Goal: Task Accomplishment & Management: Manage account settings

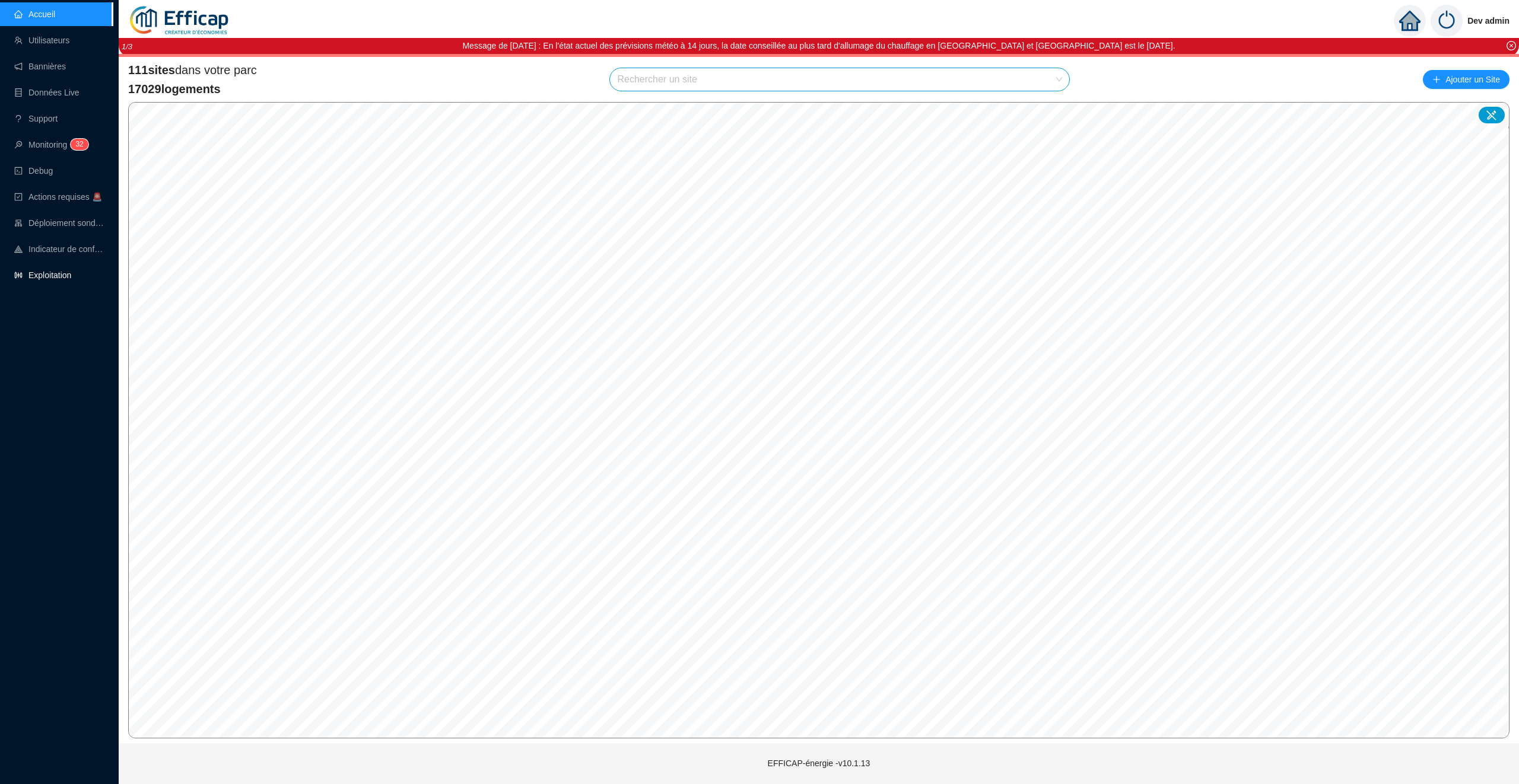
click at [41, 272] on link "Exploitation" at bounding box center [42, 275] width 57 height 10
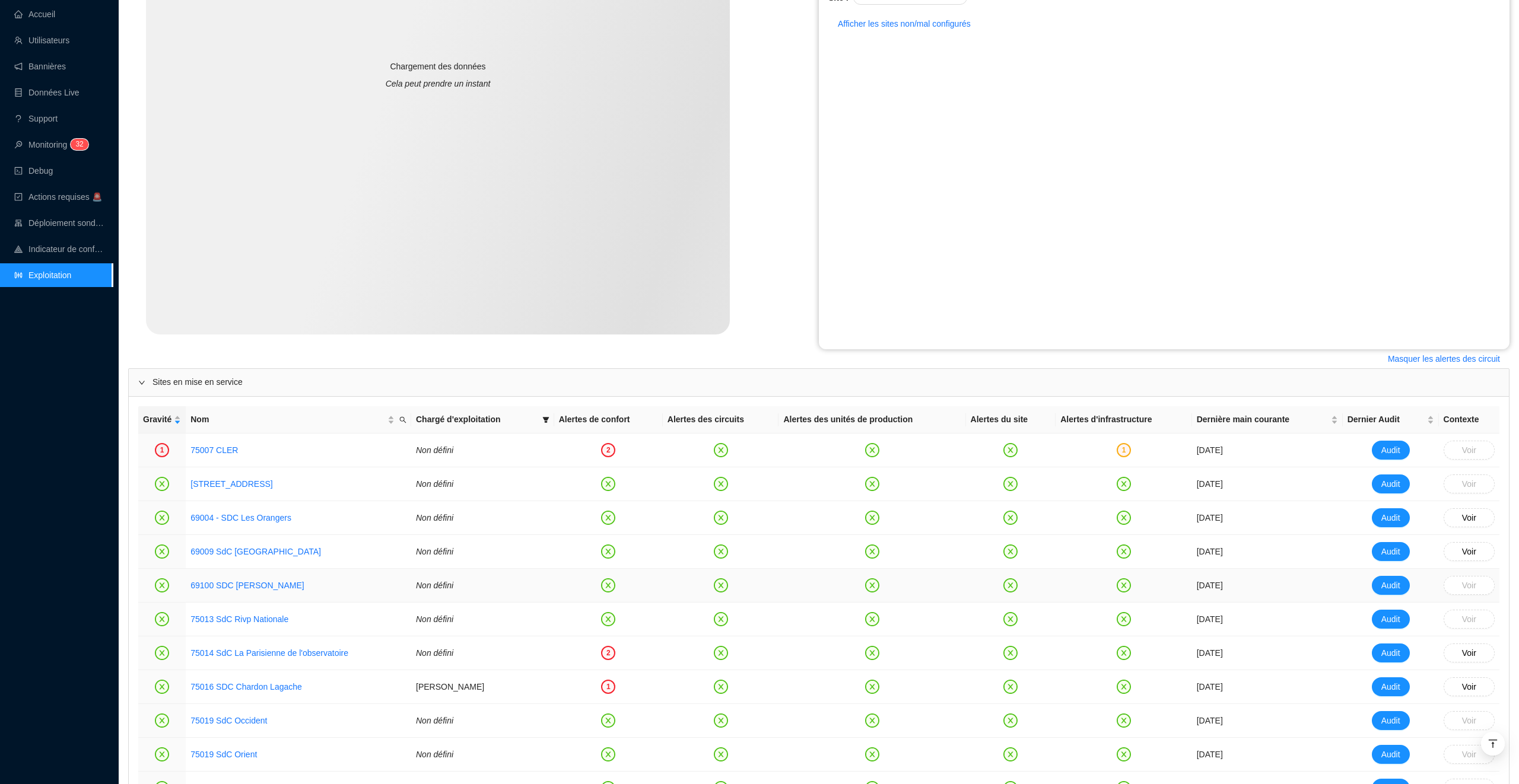
scroll to position [308, 0]
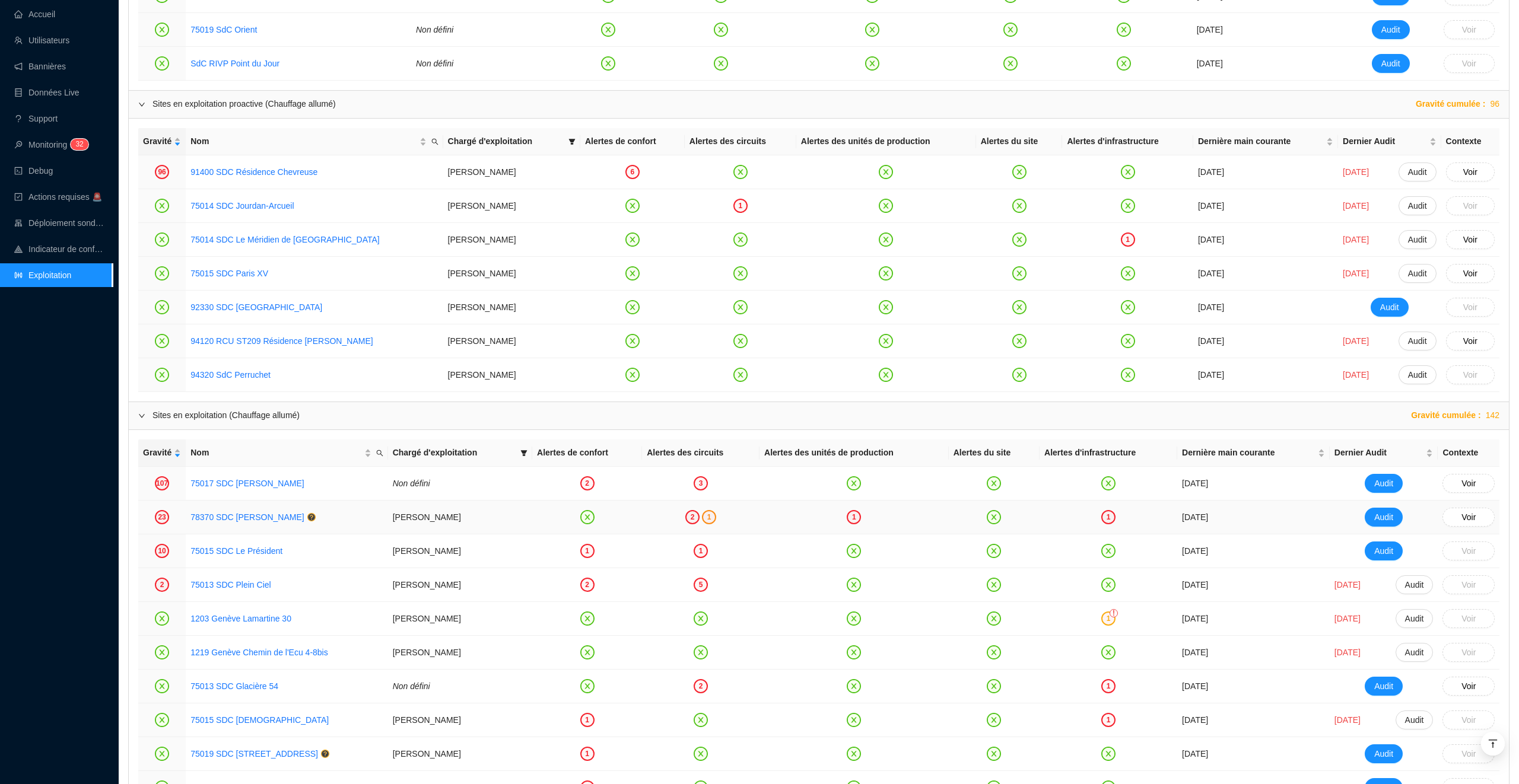
scroll to position [1027, 0]
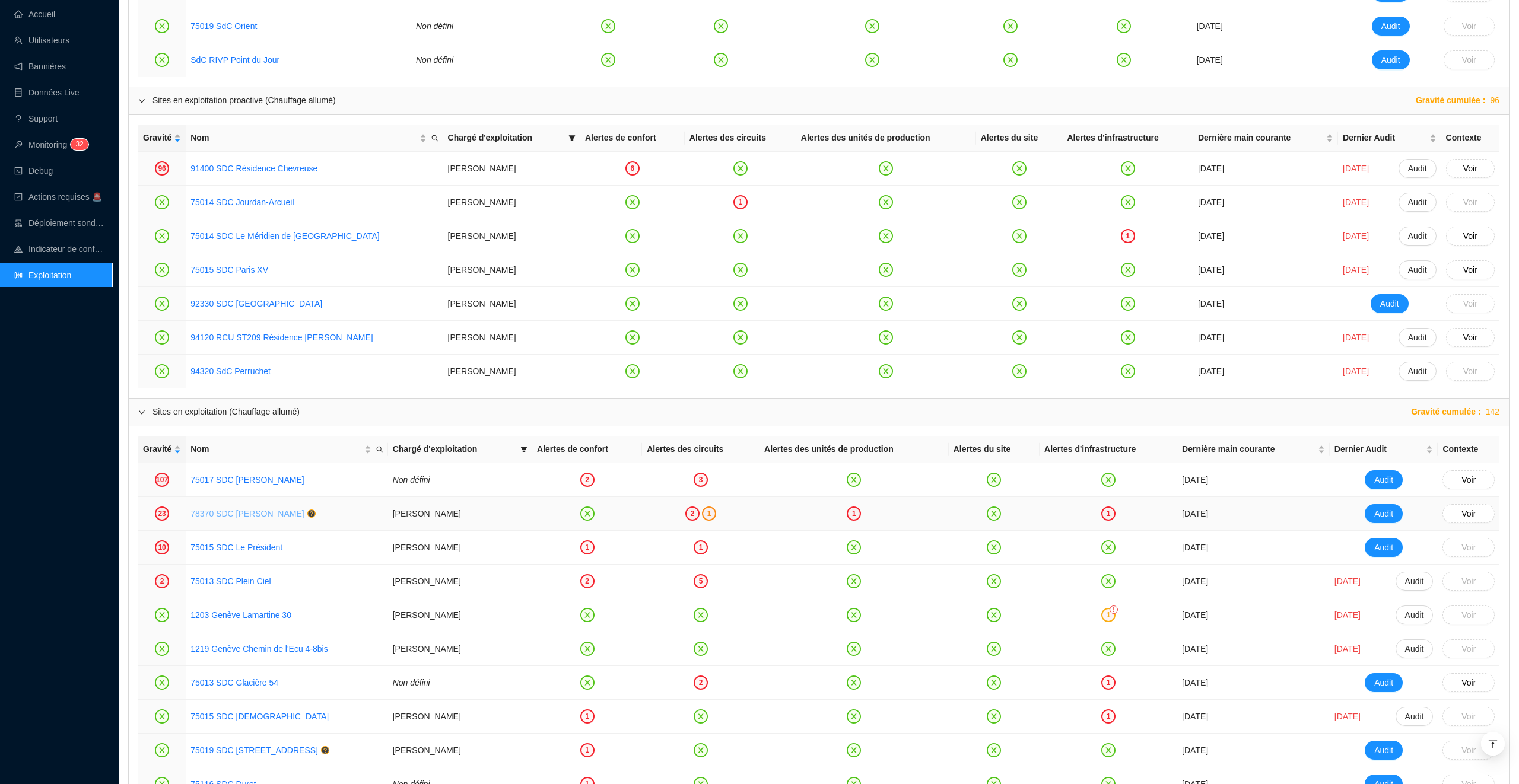
click at [242, 516] on link "78370 SDC [PERSON_NAME]" at bounding box center [247, 514] width 113 height 10
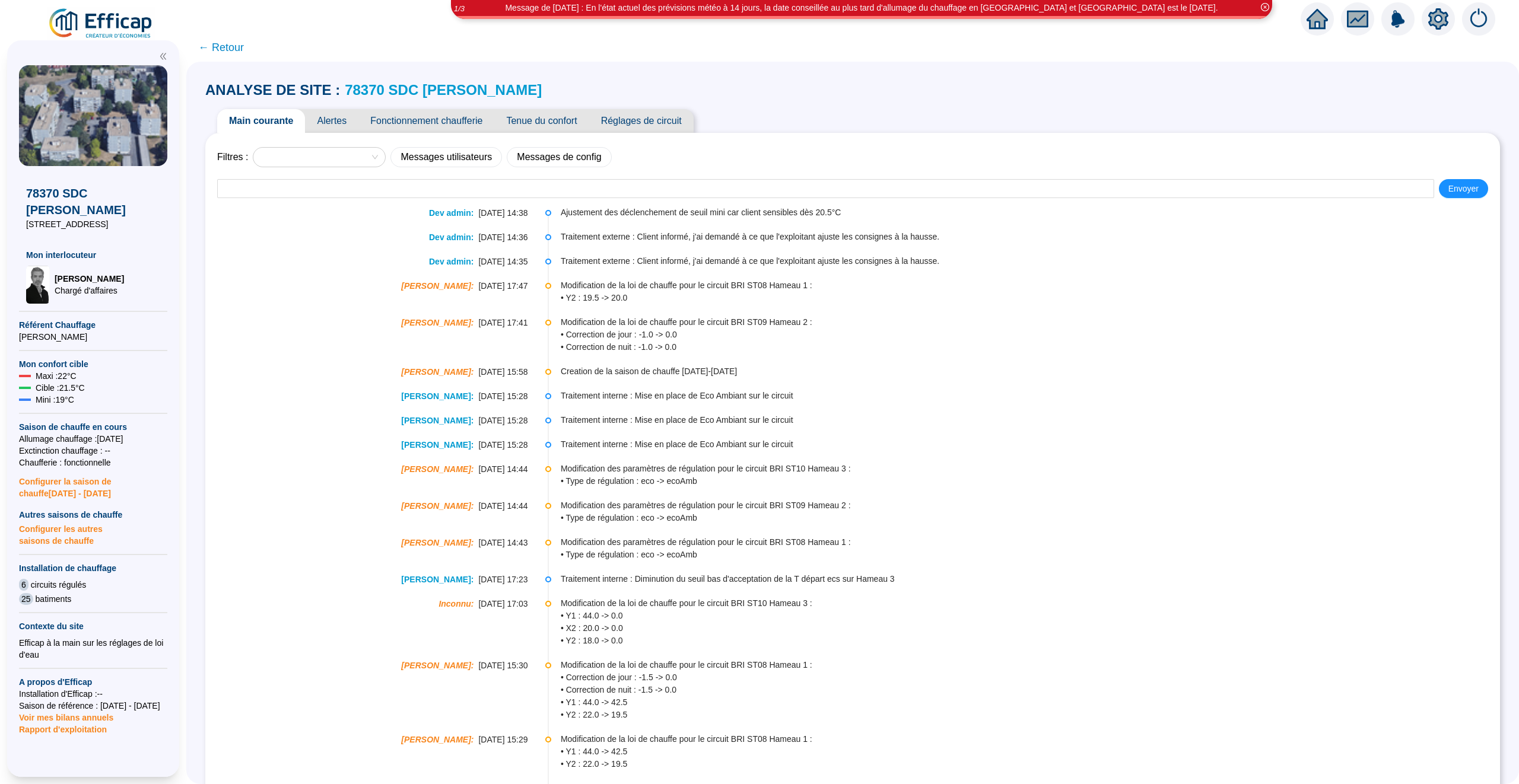
click at [349, 120] on span "Alertes" at bounding box center [332, 120] width 53 height 24
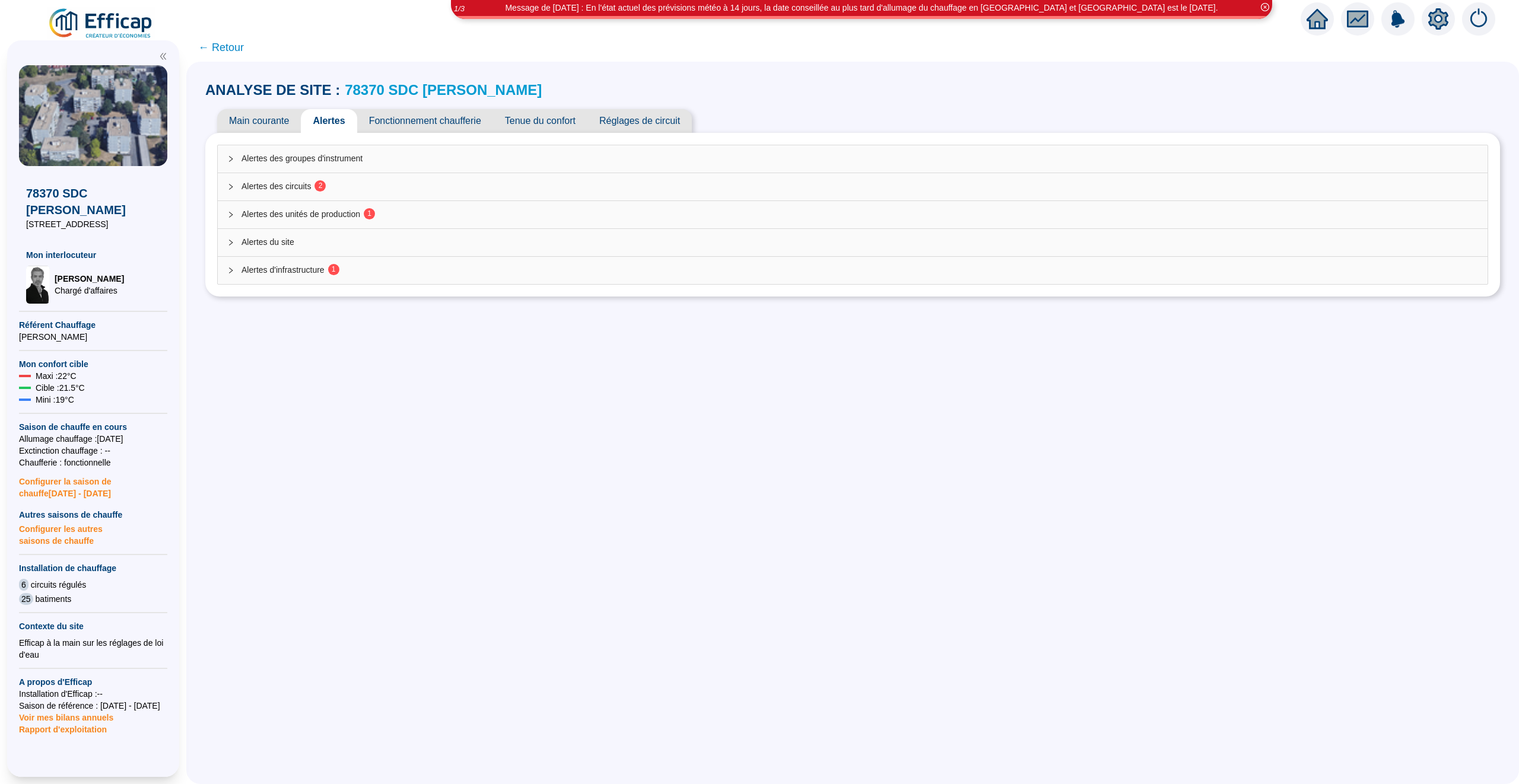
click at [542, 268] on span "Alertes d'infrastructure 1" at bounding box center [860, 270] width 1236 height 12
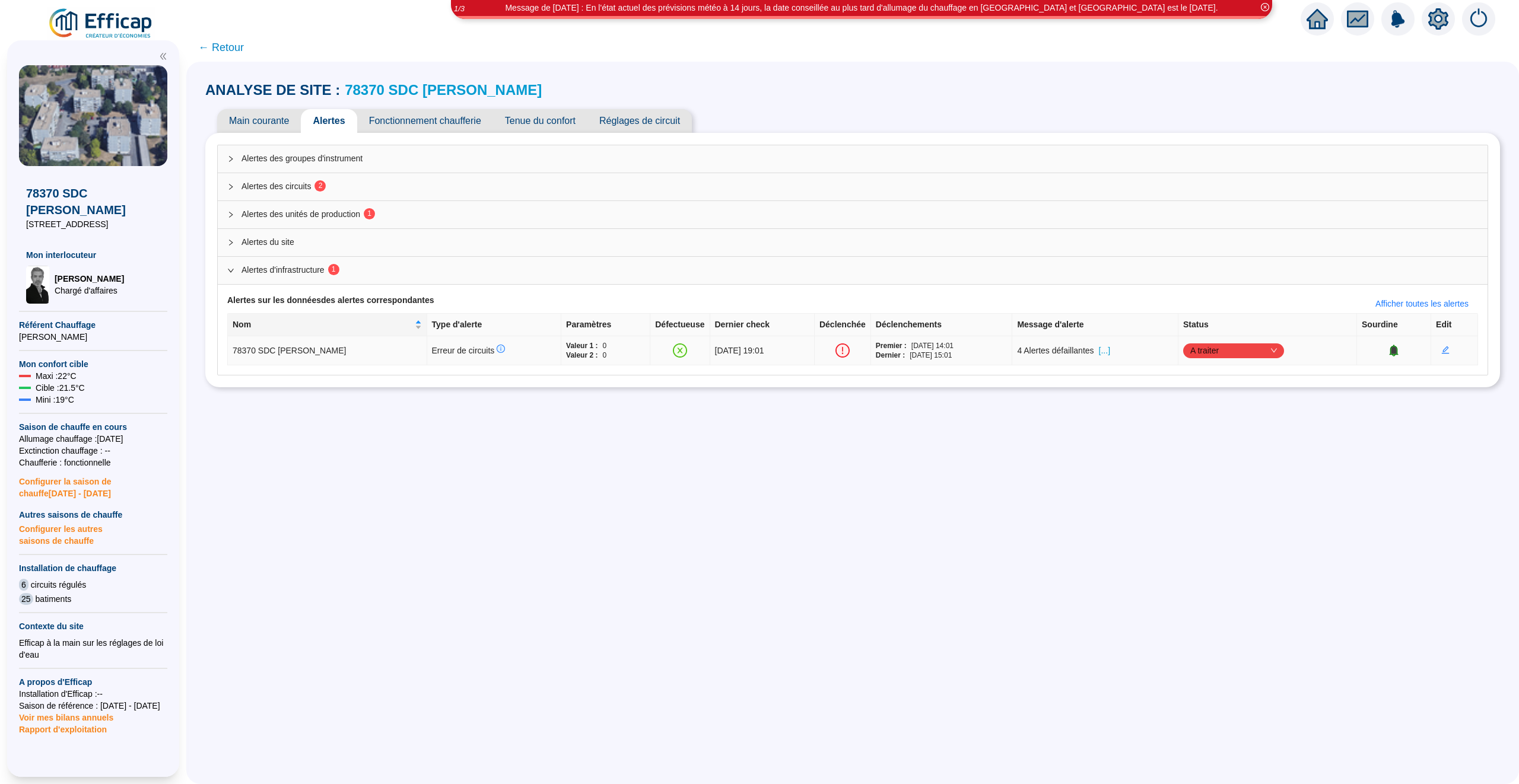
click at [1104, 353] on span "[...]" at bounding box center [1104, 351] width 11 height 12
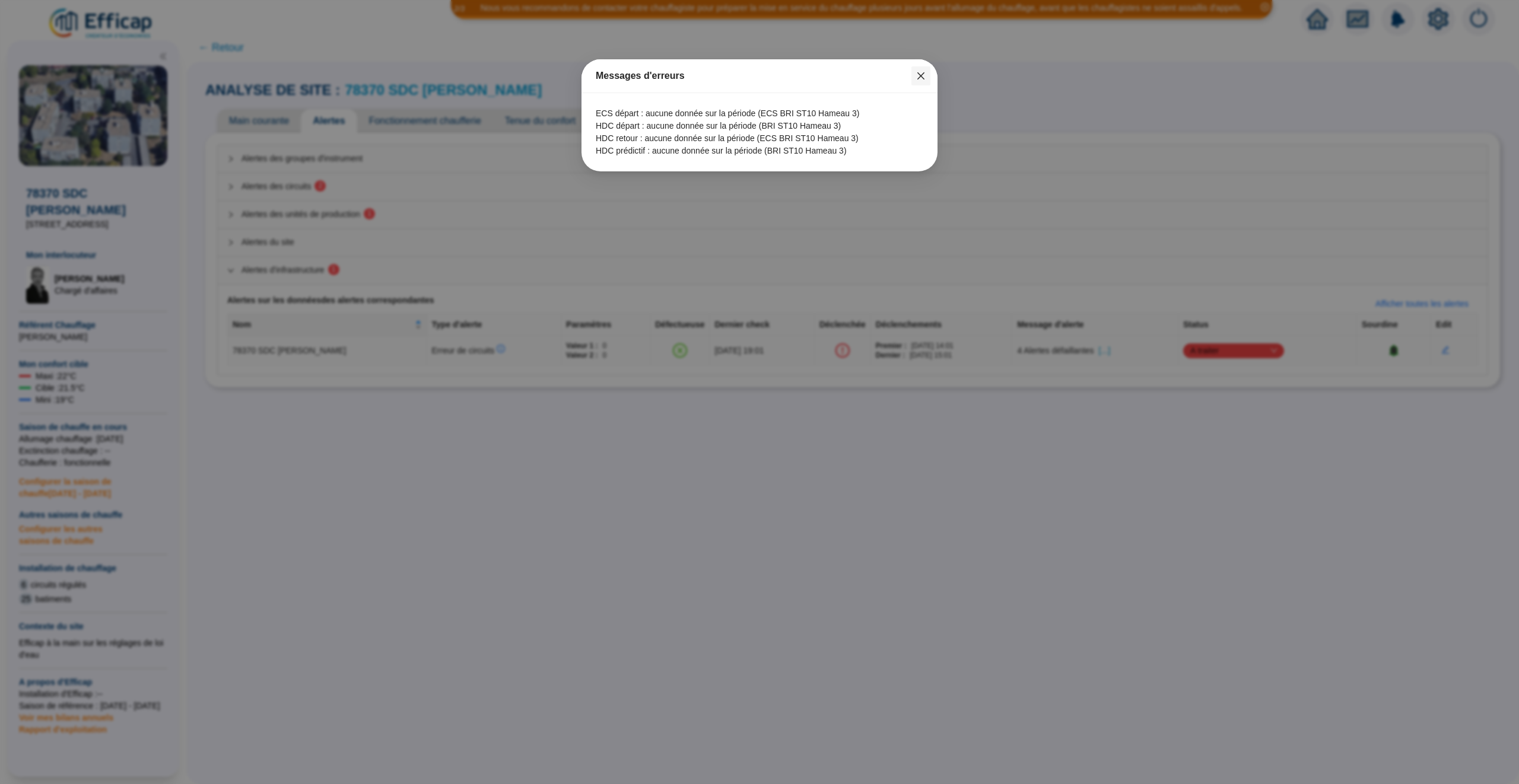
click at [921, 76] on icon "close" at bounding box center [921, 76] width 7 height 7
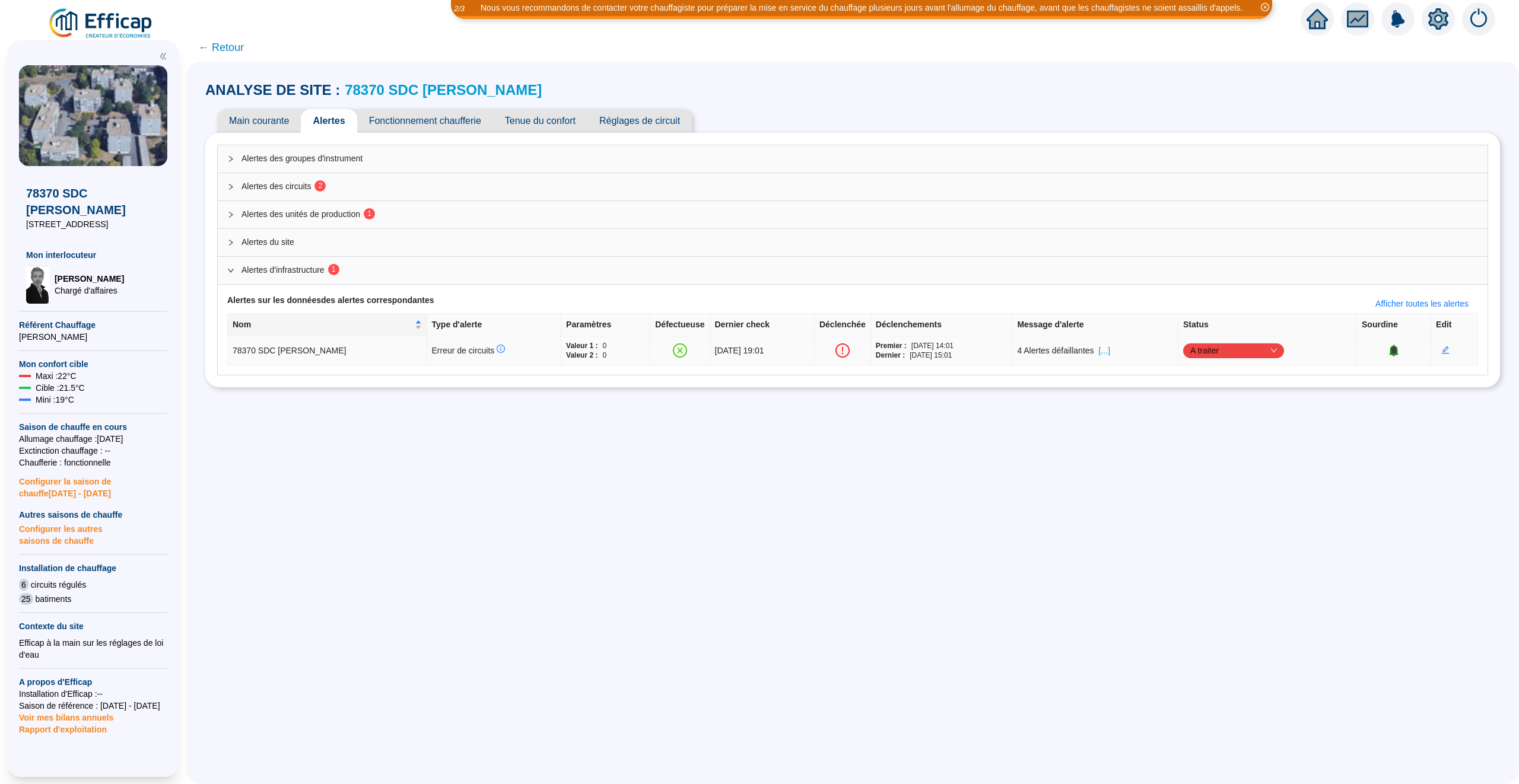
click at [1220, 355] on span "A traiter" at bounding box center [1234, 350] width 87 height 18
click at [1227, 415] on div "Traité" at bounding box center [1238, 412] width 82 height 12
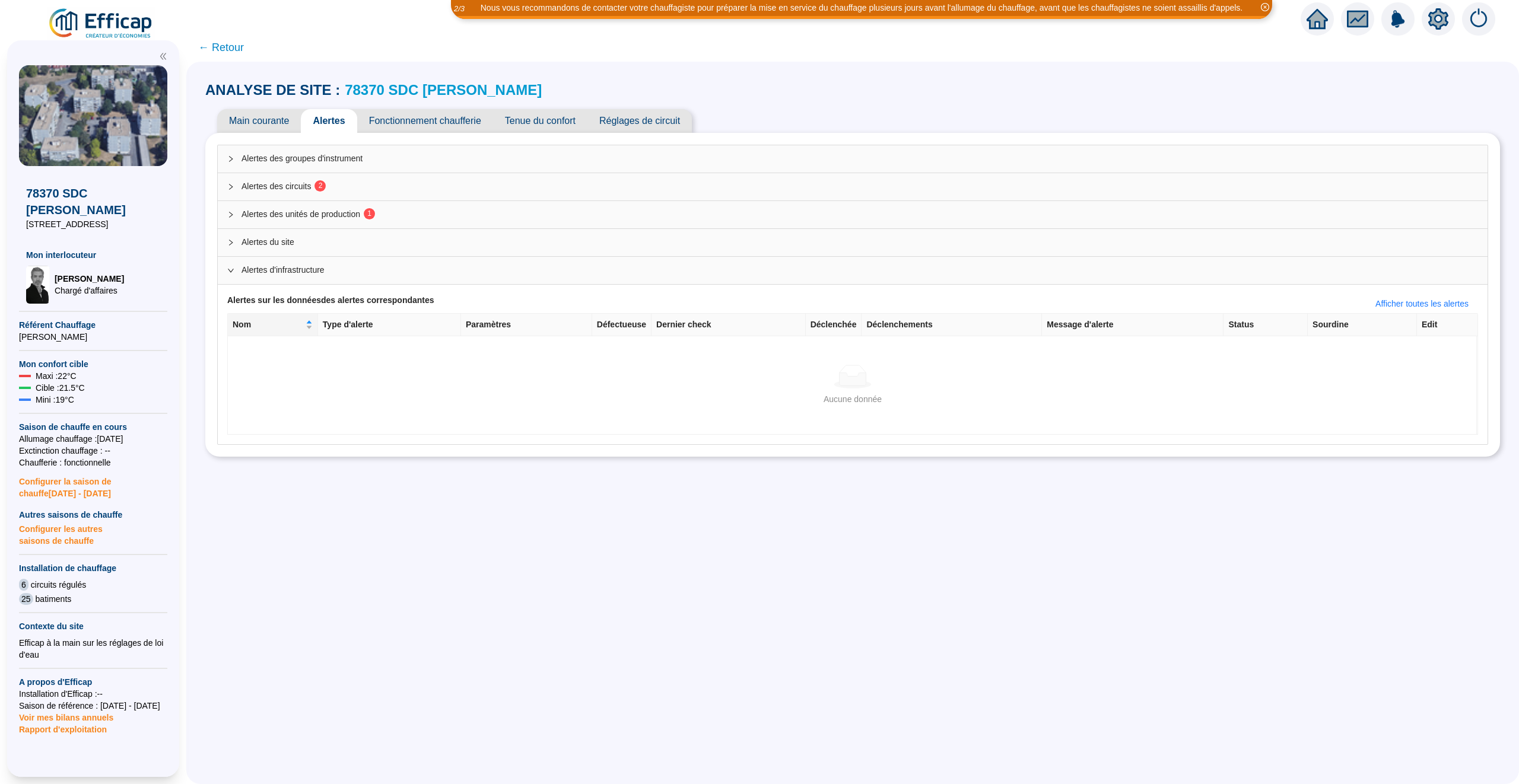
click at [228, 48] on span "← Retour" at bounding box center [221, 47] width 46 height 17
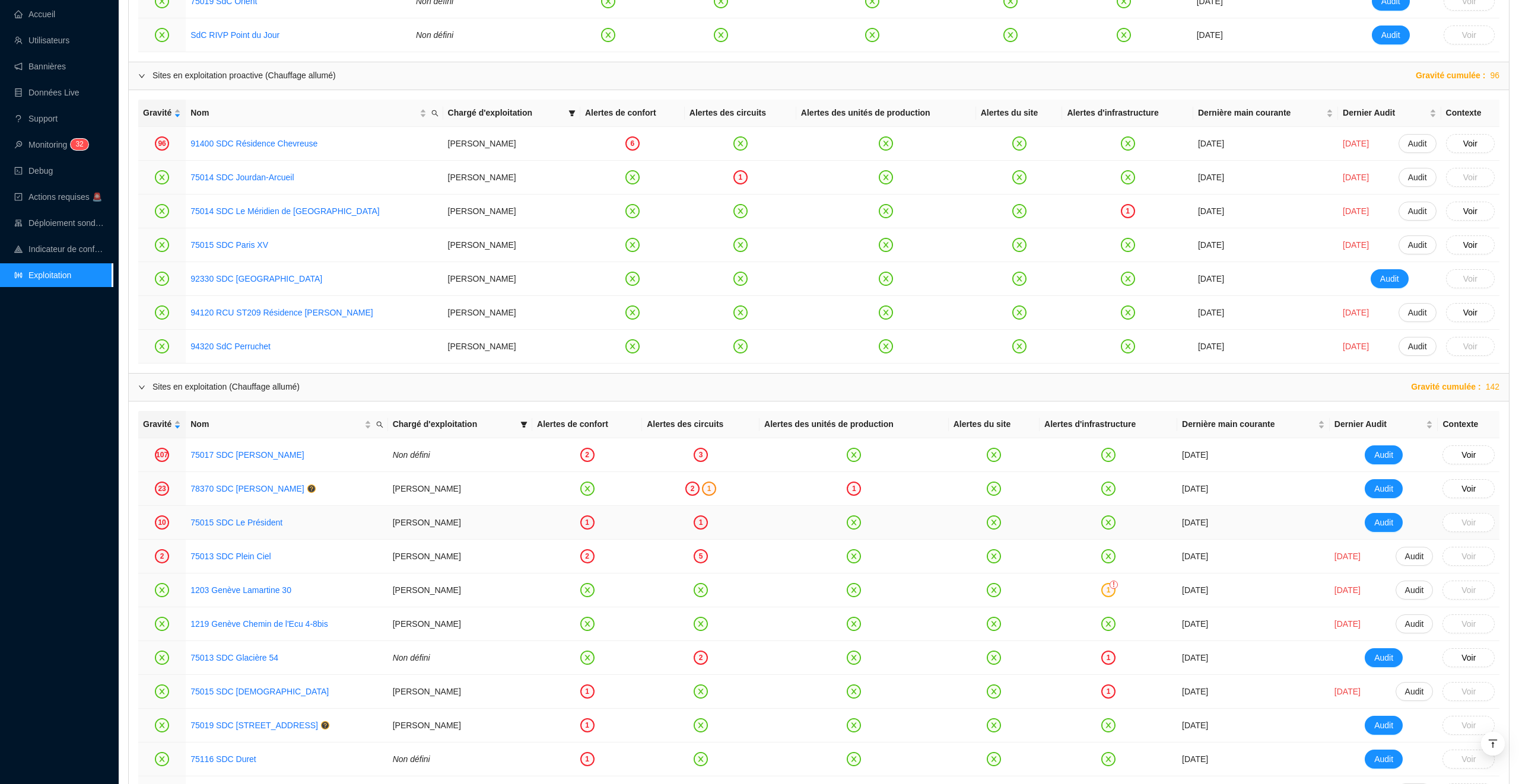
scroll to position [1056, 0]
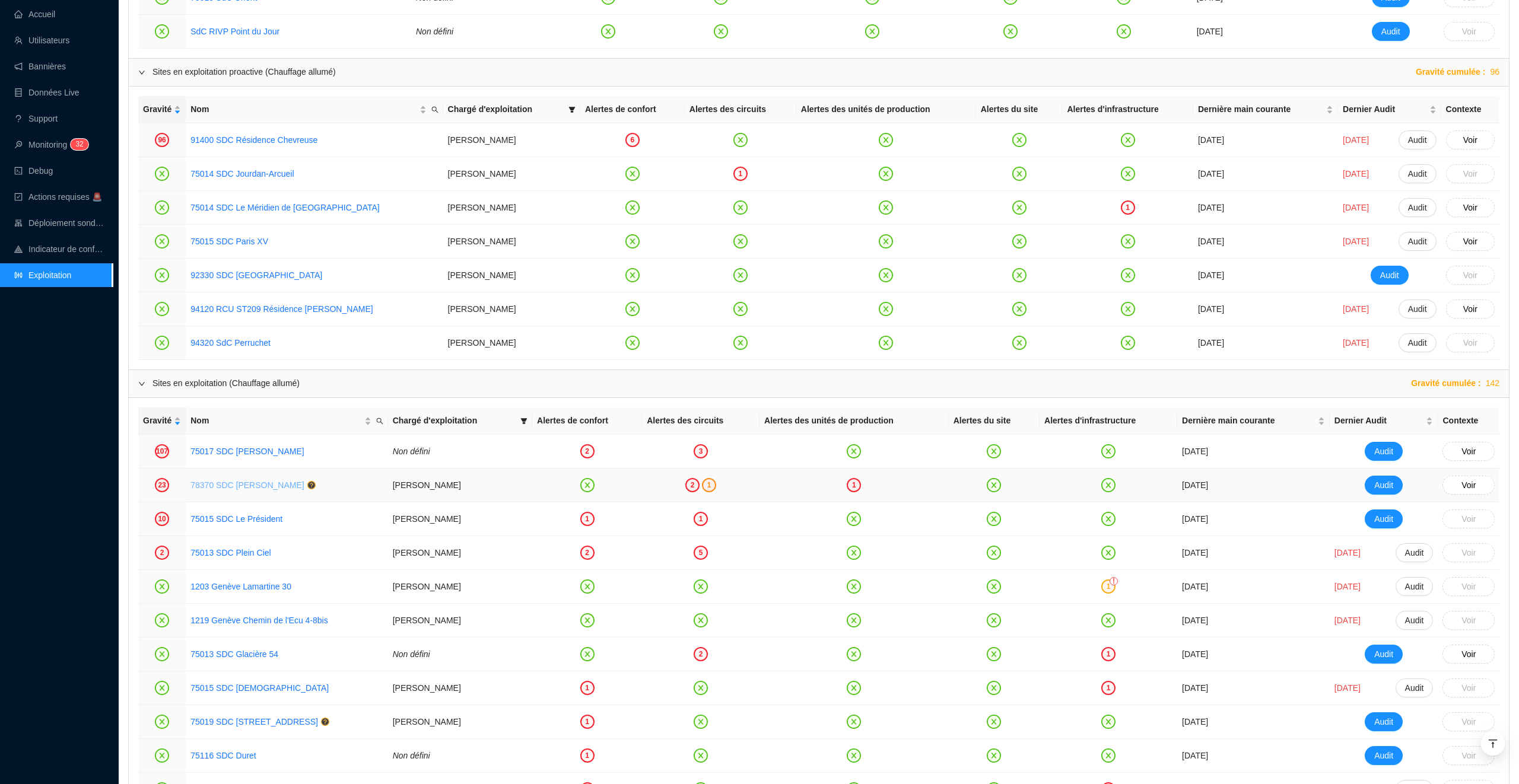
click at [240, 487] on link "78370 SDC [PERSON_NAME]" at bounding box center [247, 486] width 113 height 10
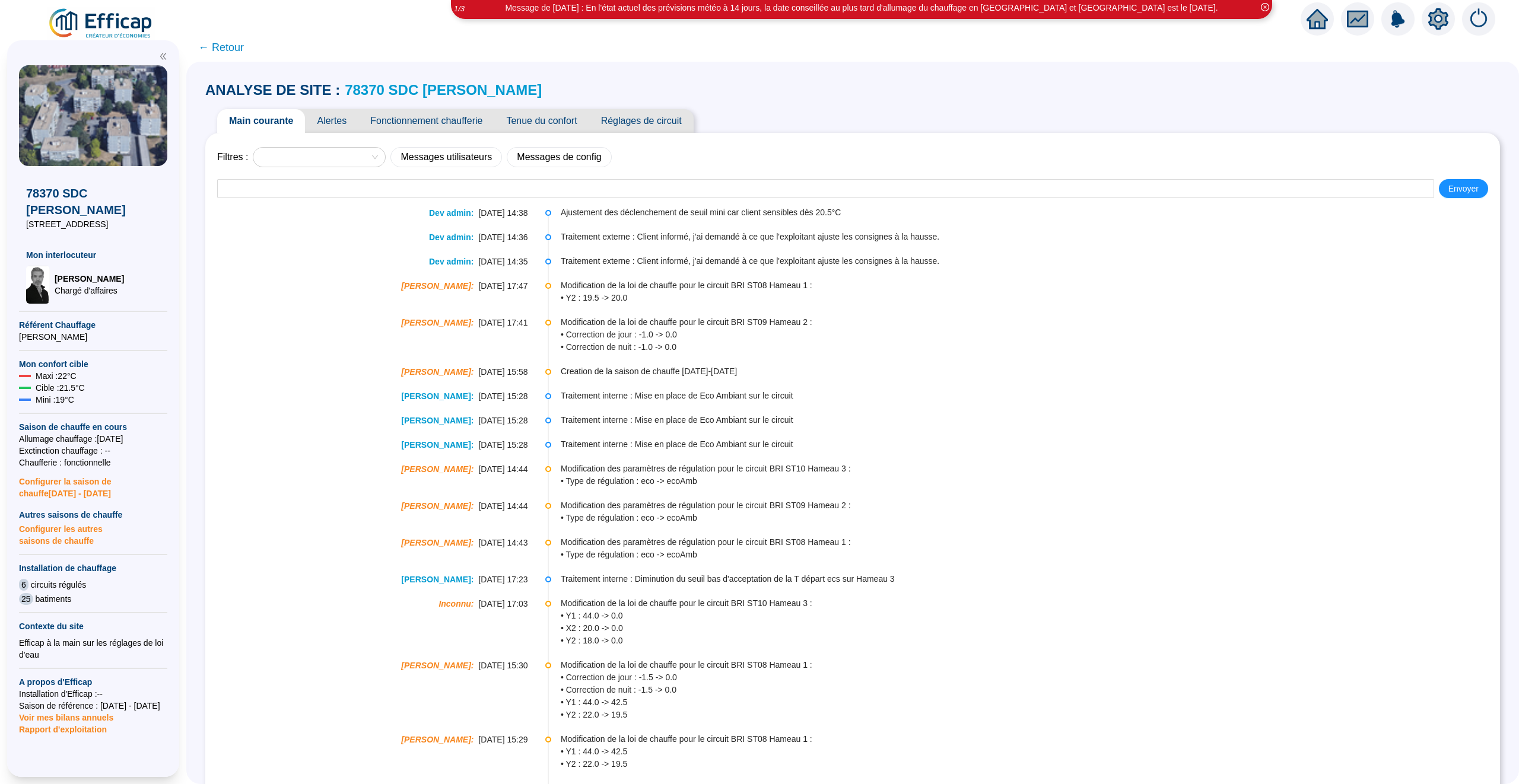
click at [338, 122] on span "Alertes" at bounding box center [332, 120] width 53 height 24
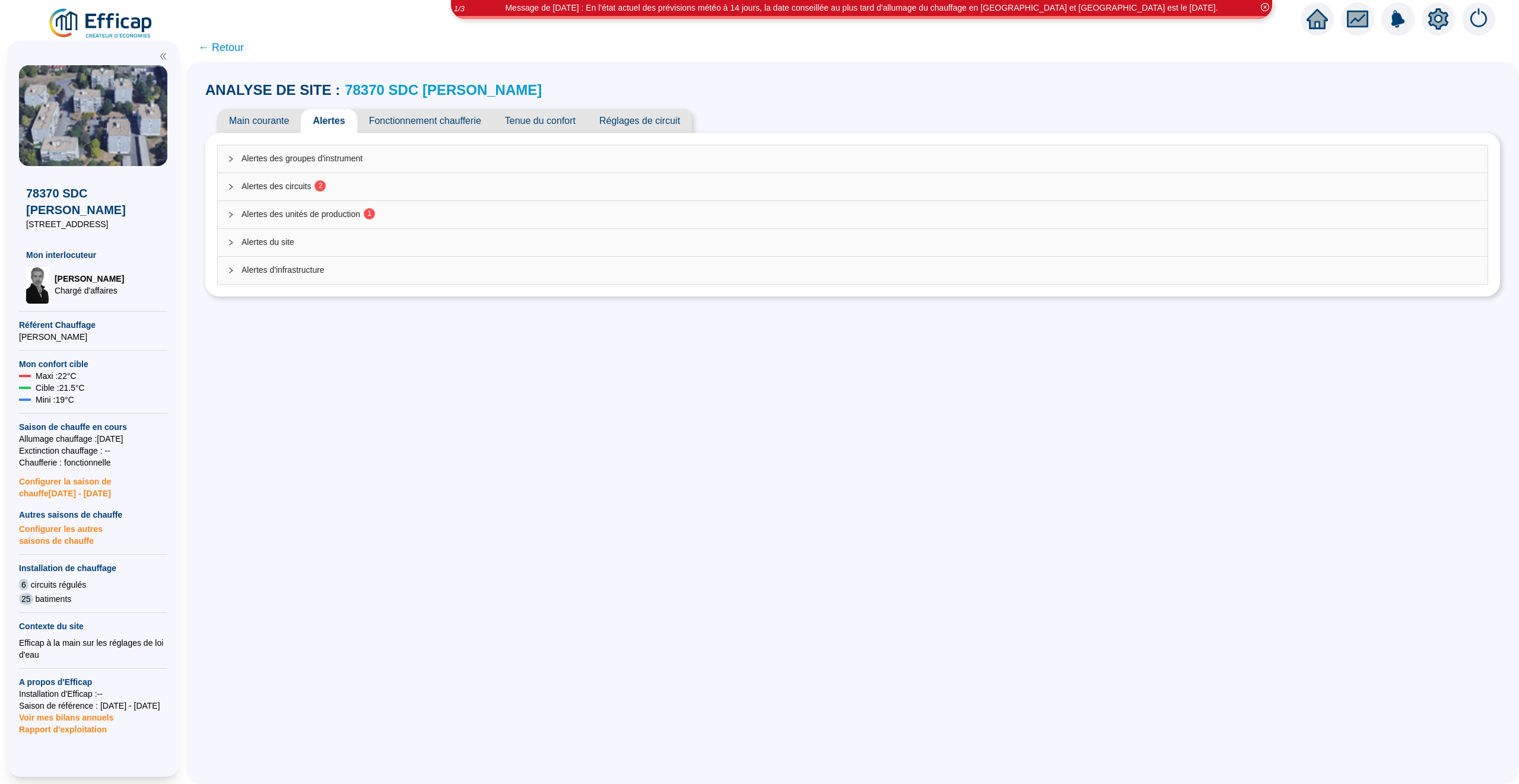
click at [360, 206] on div "Alertes des unités de production 1" at bounding box center [853, 215] width 1270 height 28
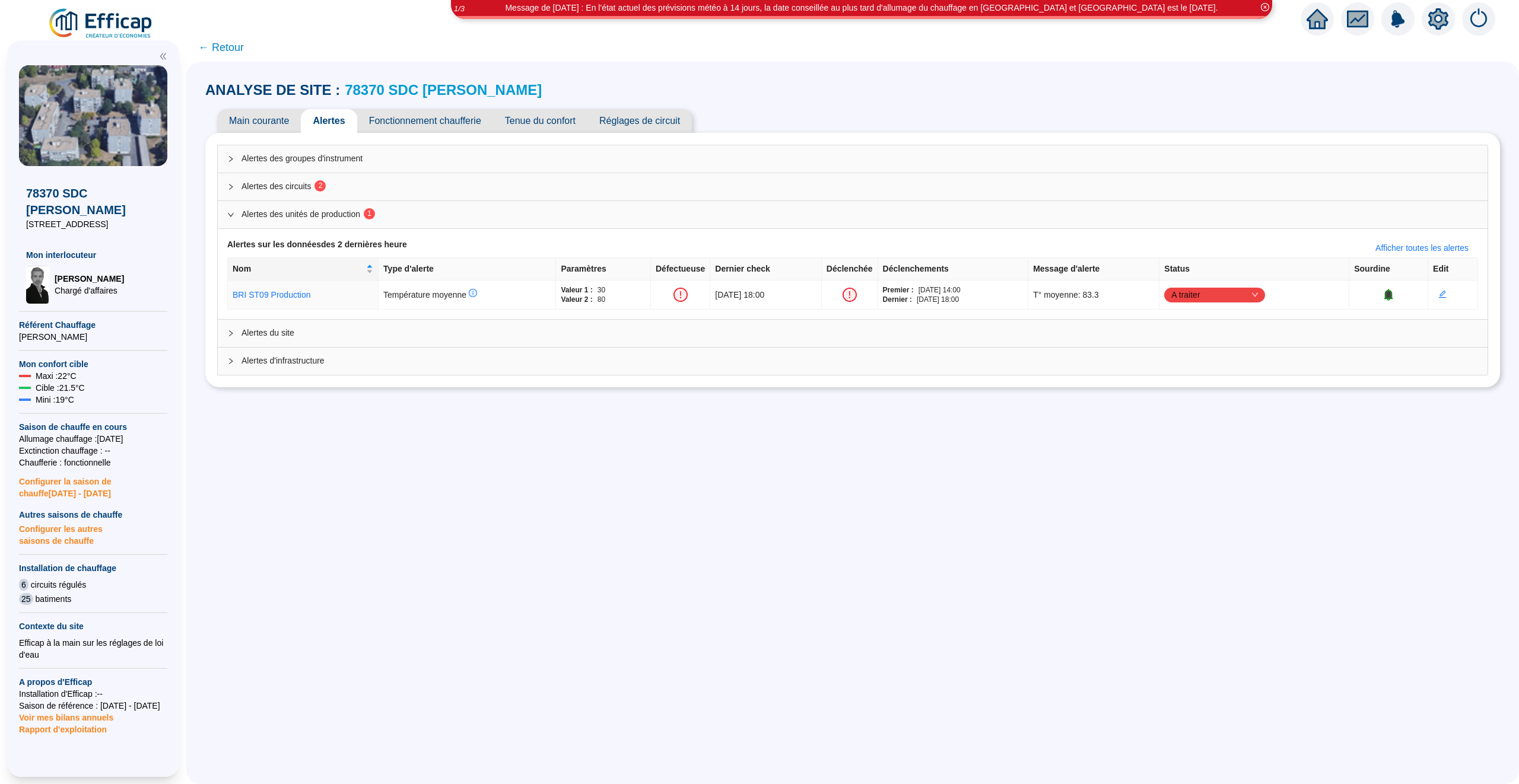
click at [352, 190] on span "Alertes des circuits 2" at bounding box center [860, 187] width 1236 height 12
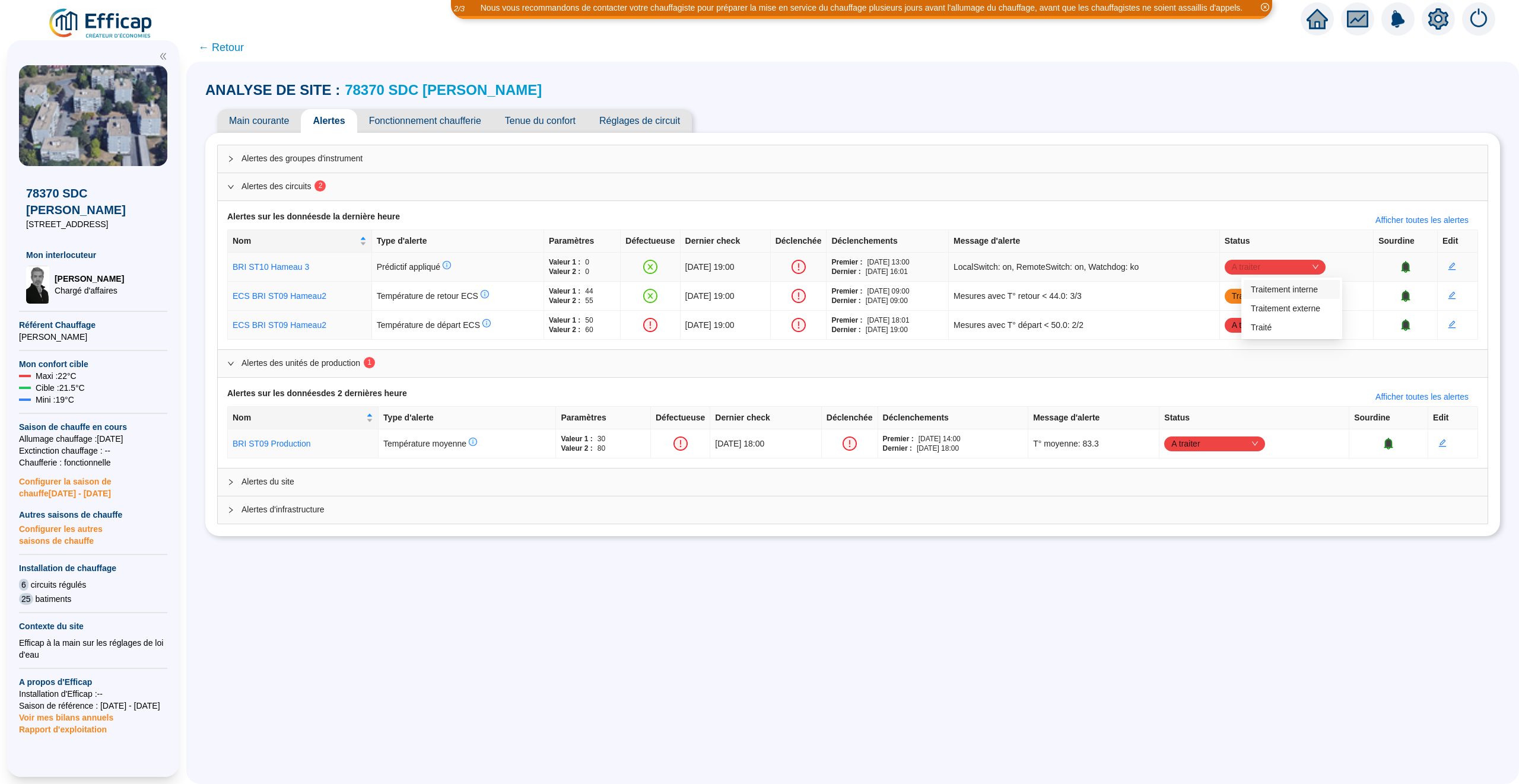
click at [1318, 270] on span "A traiter" at bounding box center [1276, 267] width 87 height 18
click at [1290, 329] on div "Traité" at bounding box center [1292, 328] width 82 height 12
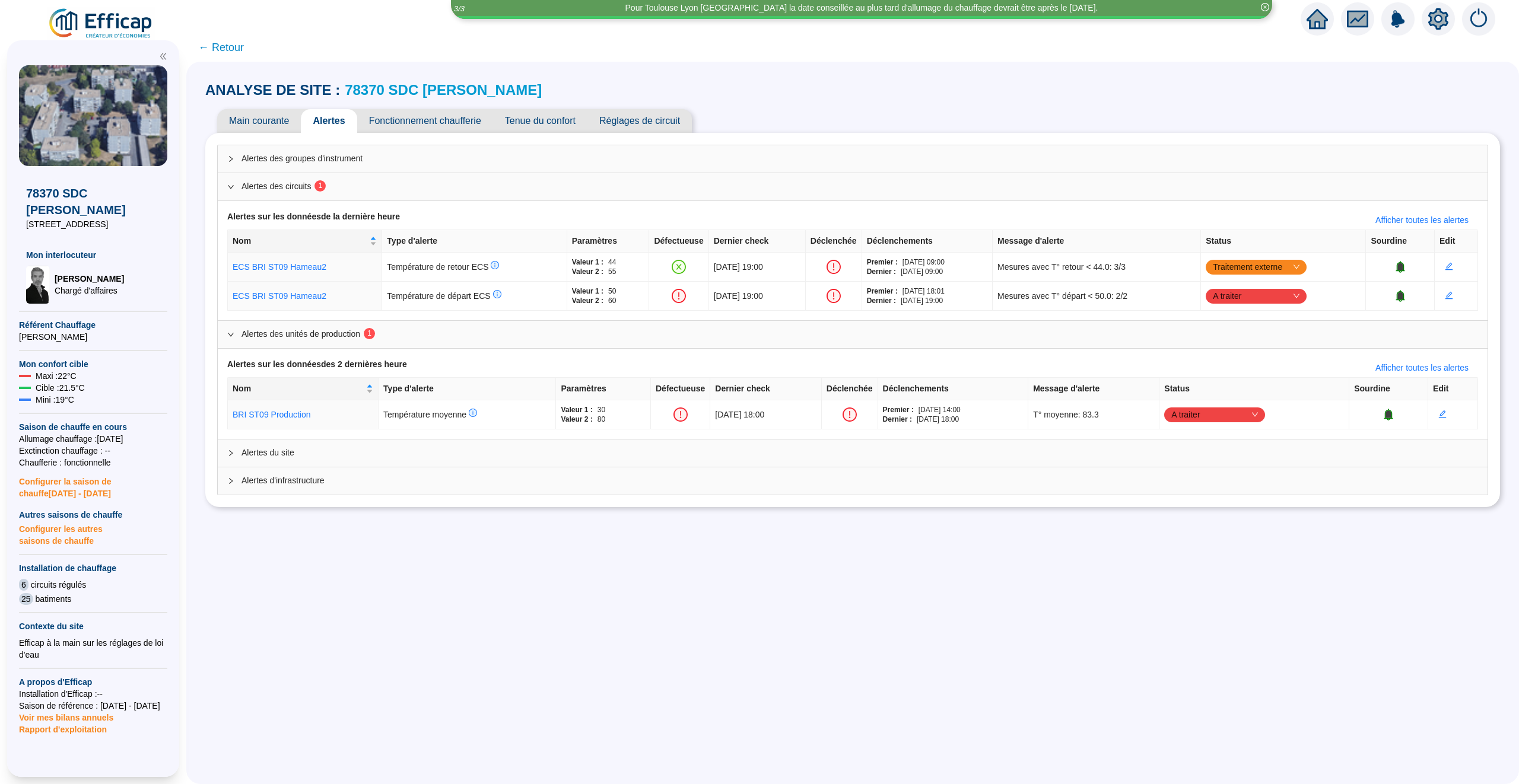
click at [227, 48] on span "← Retour" at bounding box center [221, 47] width 46 height 17
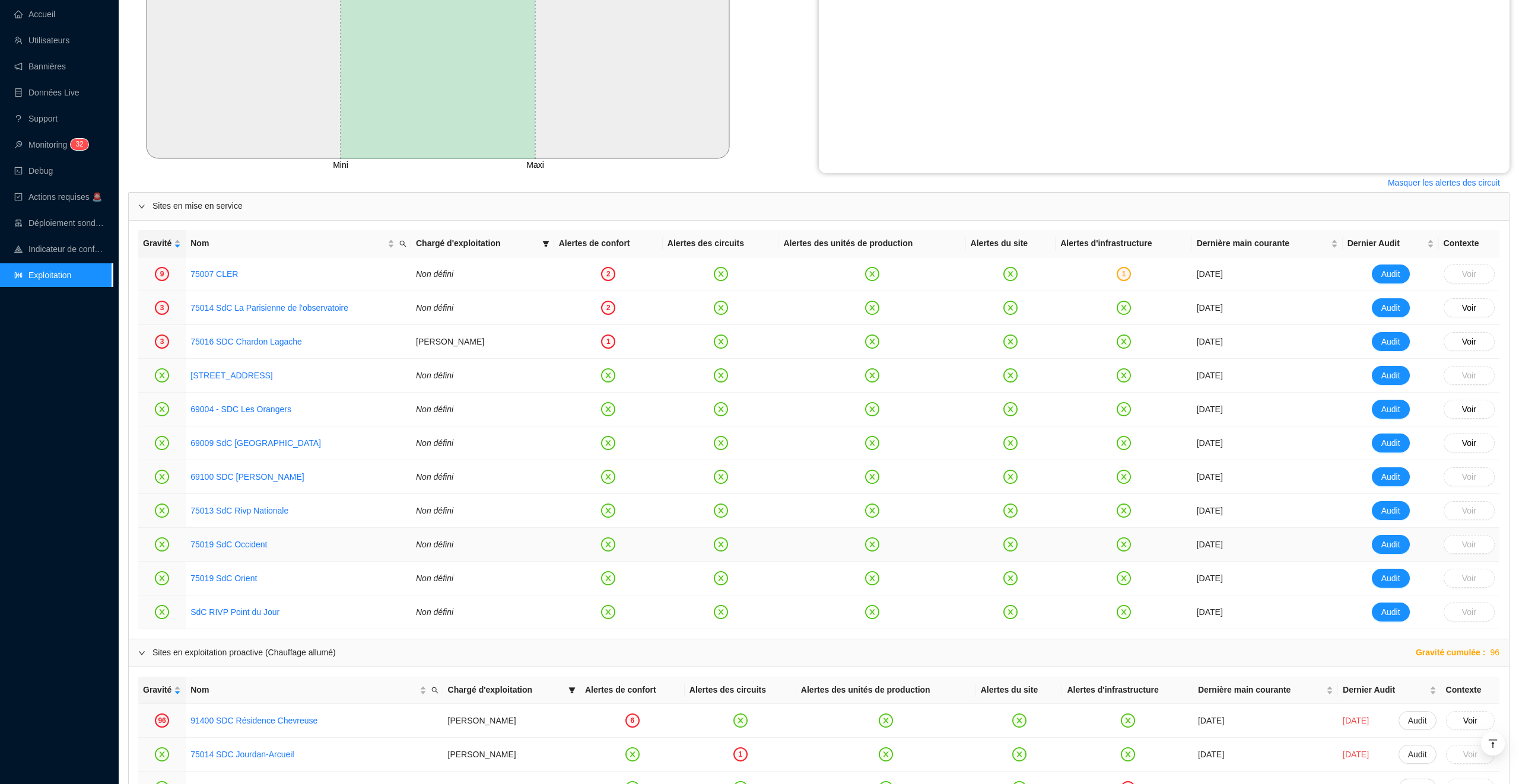
scroll to position [478, 0]
